Goal: Communication & Community: Answer question/provide support

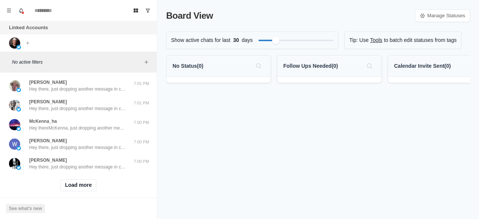
scroll to position [307, 0]
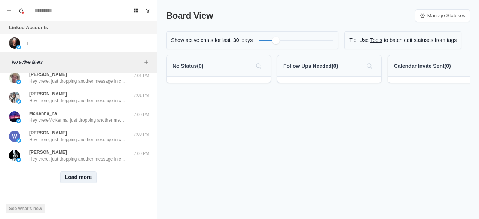
click at [78, 171] on button "Load more" at bounding box center [78, 177] width 37 height 12
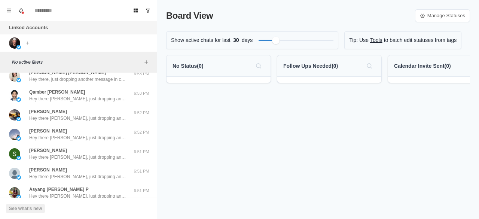
scroll to position [696, 0]
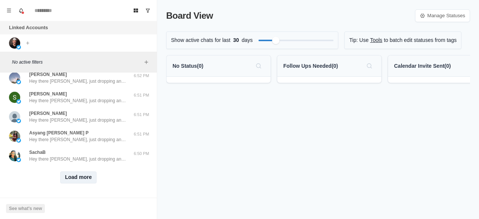
click at [77, 171] on button "Load more" at bounding box center [78, 177] width 37 height 12
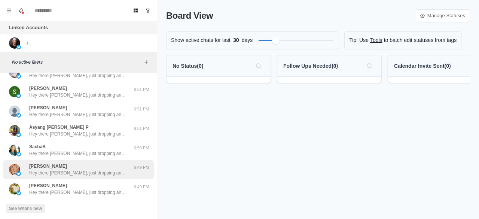
click at [83, 173] on p "Hey there [PERSON_NAME], just dropping another message in case you missed my pr…" at bounding box center [77, 172] width 97 height 7
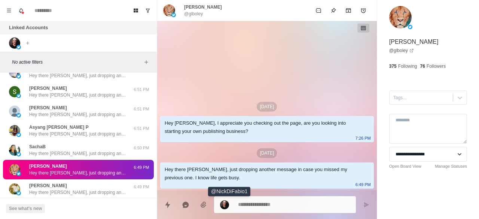
click at [224, 202] on img at bounding box center [224, 204] width 9 height 9
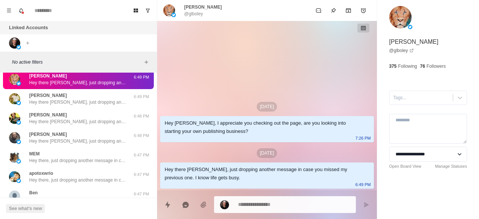
scroll to position [822, 0]
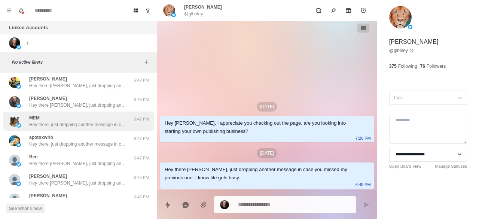
click at [82, 128] on div "MEM Hey there, just dropping another message in case you missed my previous one…" at bounding box center [78, 120] width 151 height 19
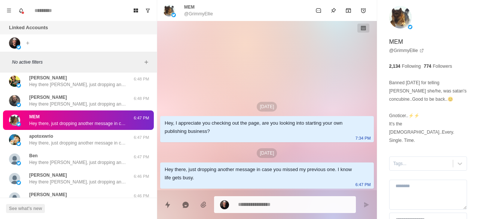
type textarea "*"
